Goal: Task Accomplishment & Management: Complete application form

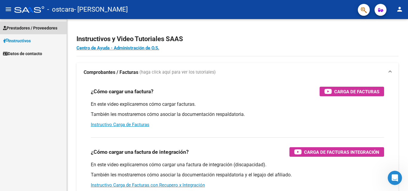
click at [30, 27] on span "Prestadores / Proveedores" at bounding box center [30, 28] width 54 height 7
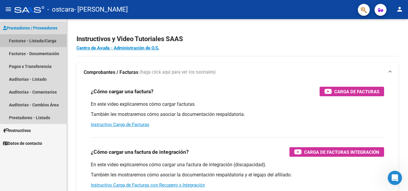
click at [30, 39] on link "Facturas - Listado/Carga" at bounding box center [33, 40] width 67 height 13
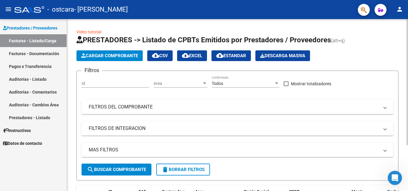
click at [120, 53] on span "Cargar Comprobante" at bounding box center [109, 55] width 57 height 5
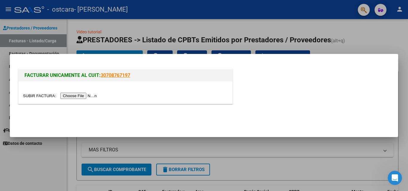
click at [81, 95] on input "file" at bounding box center [61, 96] width 76 height 6
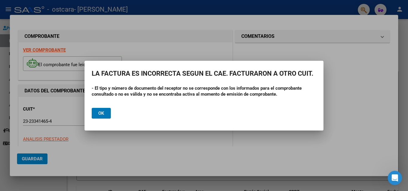
click at [103, 116] on span "Ok" at bounding box center [101, 113] width 6 height 5
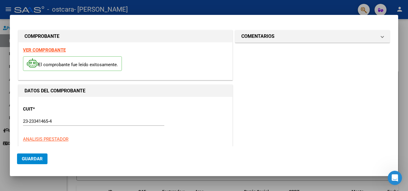
scroll to position [109, 0]
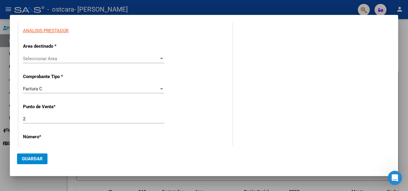
click at [68, 55] on div "Seleccionar Area Seleccionar Area" at bounding box center [93, 58] width 141 height 9
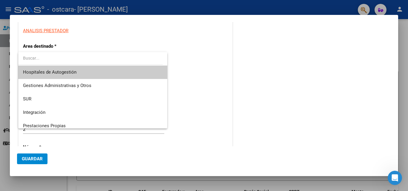
click at [273, 59] on div at bounding box center [204, 95] width 408 height 191
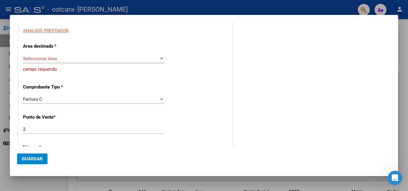
scroll to position [0, 0]
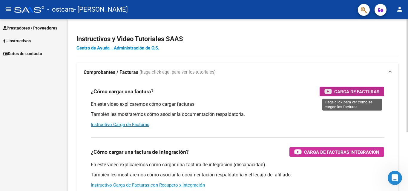
click at [349, 90] on span "Carga de Facturas" at bounding box center [356, 91] width 45 height 7
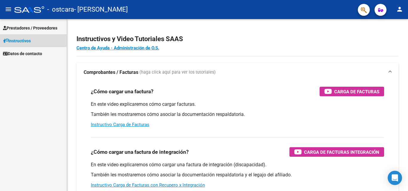
click at [20, 39] on span "Instructivos" at bounding box center [17, 41] width 28 height 7
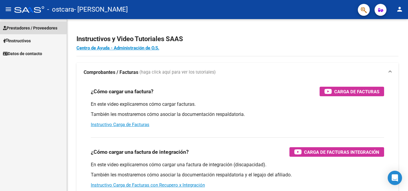
click at [23, 27] on span "Prestadores / Proveedores" at bounding box center [30, 28] width 54 height 7
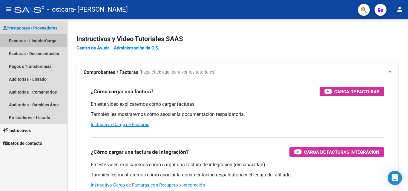
click at [36, 42] on link "Facturas - Listado/Carga" at bounding box center [33, 40] width 67 height 13
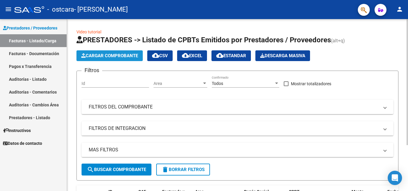
click at [122, 53] on button "Cargar Comprobante" at bounding box center [109, 55] width 66 height 11
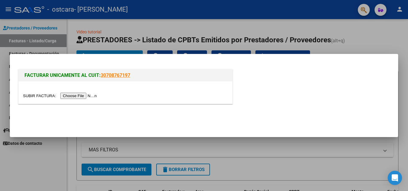
click at [96, 95] on input "file" at bounding box center [61, 96] width 76 height 6
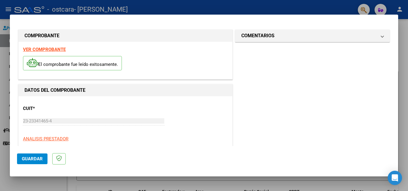
click at [40, 158] on span "Guardar" at bounding box center [32, 158] width 21 height 5
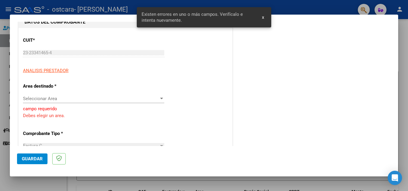
scroll to position [80, 0]
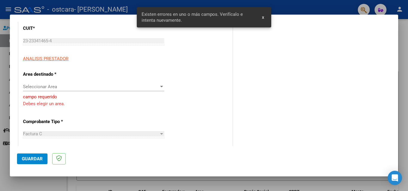
click at [40, 86] on span "Seleccionar Area" at bounding box center [91, 86] width 136 height 5
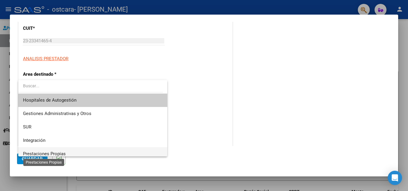
click at [45, 152] on span "Prestaciones Propias" at bounding box center [44, 153] width 43 height 5
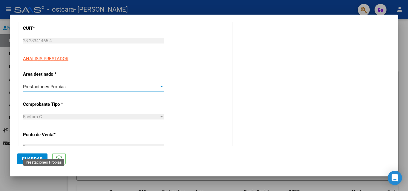
scroll to position [3, 0]
click at [62, 116] on div "Factura C" at bounding box center [91, 116] width 136 height 5
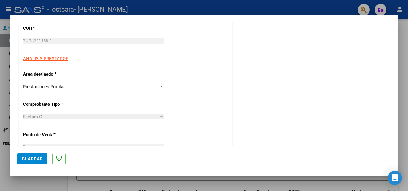
click at [34, 159] on span "Guardar" at bounding box center [32, 158] width 21 height 5
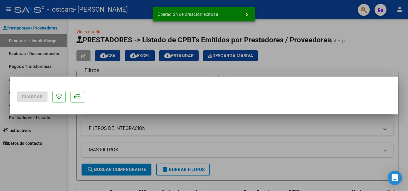
scroll to position [0, 0]
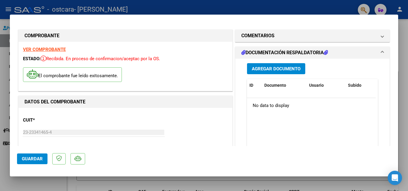
click at [29, 159] on span "Guardar" at bounding box center [32, 158] width 21 height 5
